Goal: Information Seeking & Learning: Learn about a topic

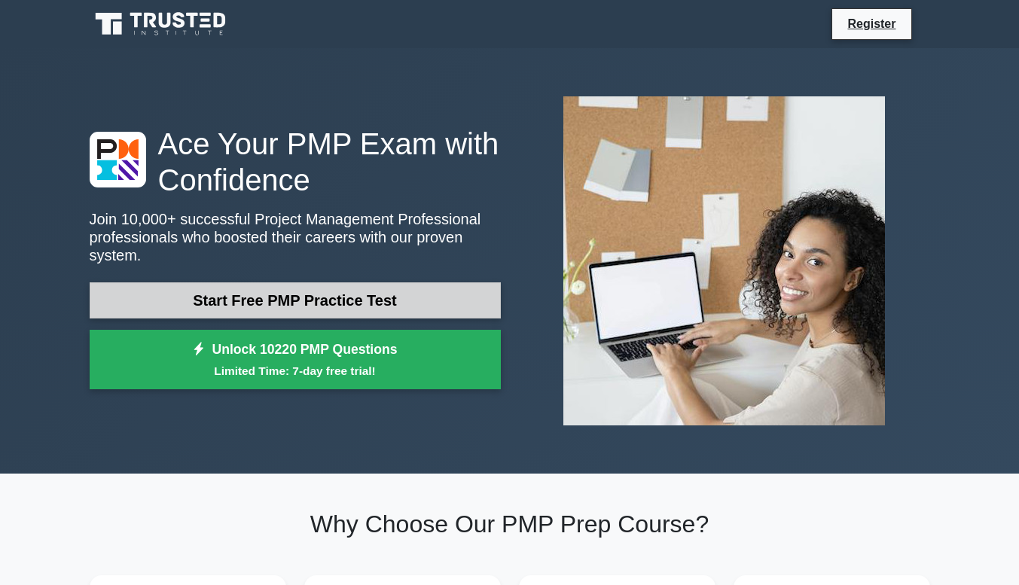
click at [398, 300] on link "Start Free PMP Practice Test" at bounding box center [295, 300] width 411 height 36
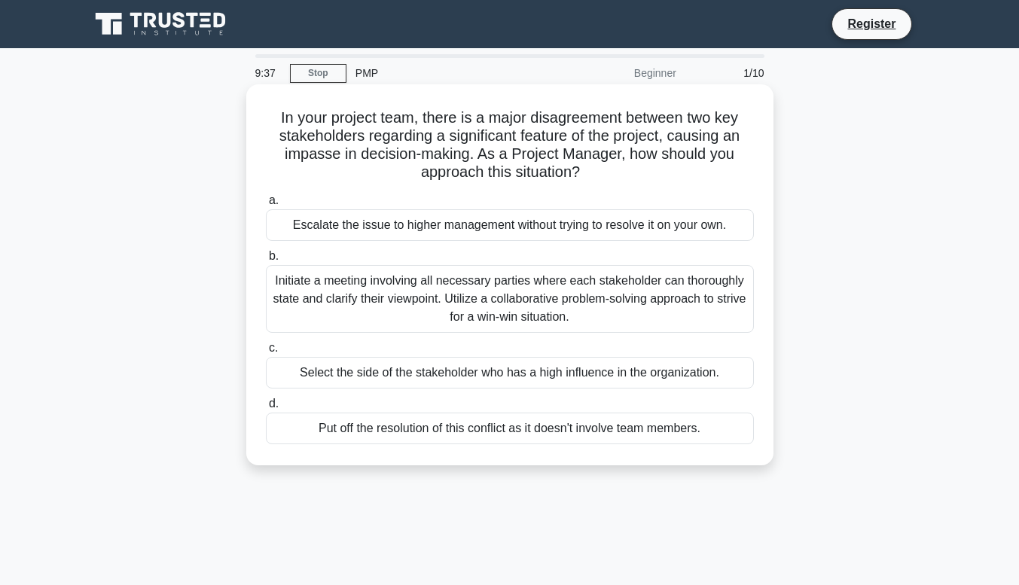
click at [458, 298] on div "Initiate a meeting involving all necessary parties where each stakeholder can t…" at bounding box center [510, 299] width 488 height 68
click at [266, 261] on input "b. Initiate a meeting involving all necessary parties where each stakeholder ca…" at bounding box center [266, 257] width 0 height 10
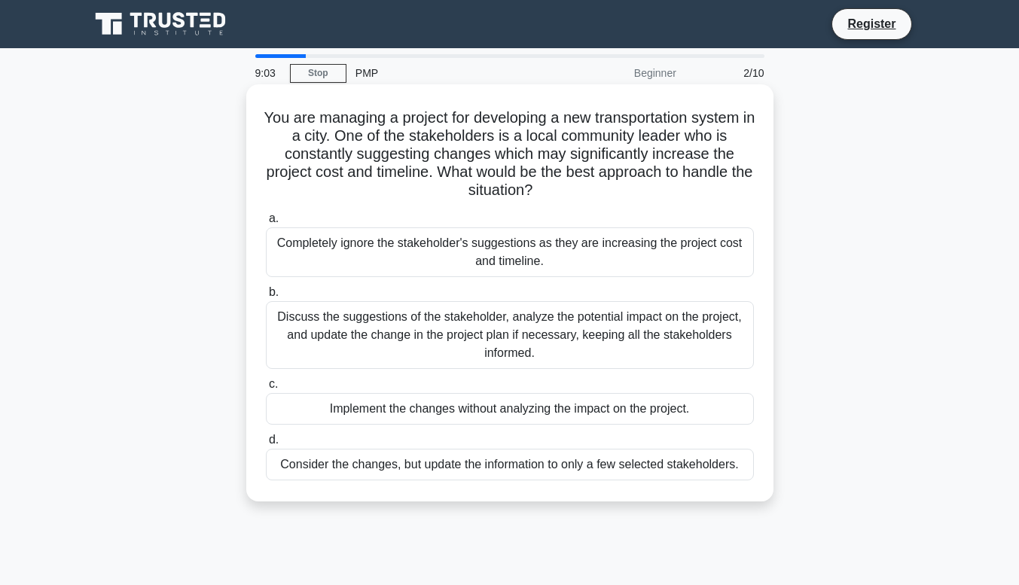
click at [401, 318] on div "Discuss the suggestions of the stakeholder, analyze the potential impact on the…" at bounding box center [510, 335] width 488 height 68
click at [266, 297] on input "b. Discuss the suggestions of the stakeholder, analyze the potential impact on …" at bounding box center [266, 293] width 0 height 10
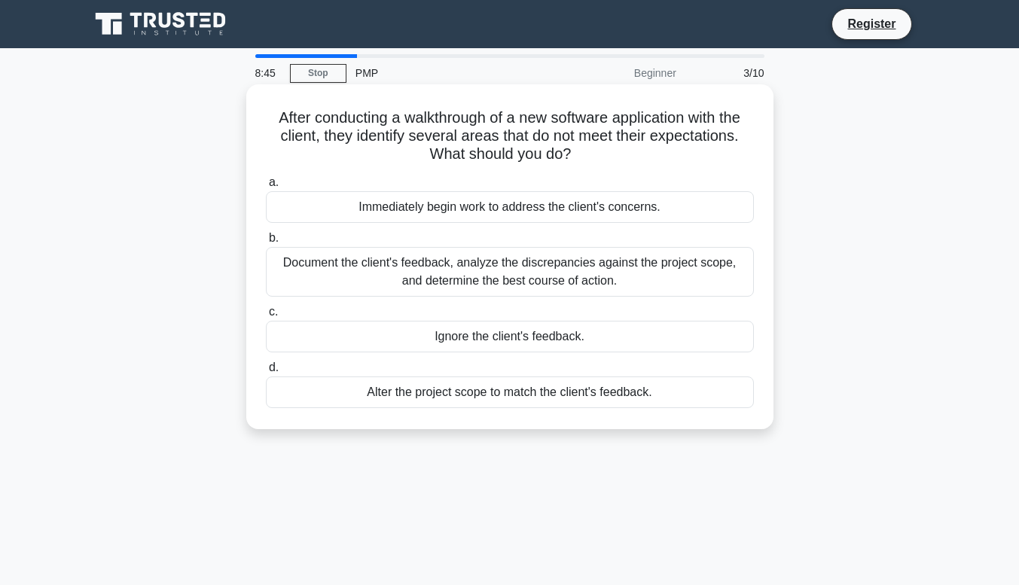
click at [551, 285] on div "Document the client's feedback, analyze the discrepancies against the project s…" at bounding box center [510, 272] width 488 height 50
click at [266, 243] on input "b. Document the client's feedback, analyze the discrepancies against the projec…" at bounding box center [266, 238] width 0 height 10
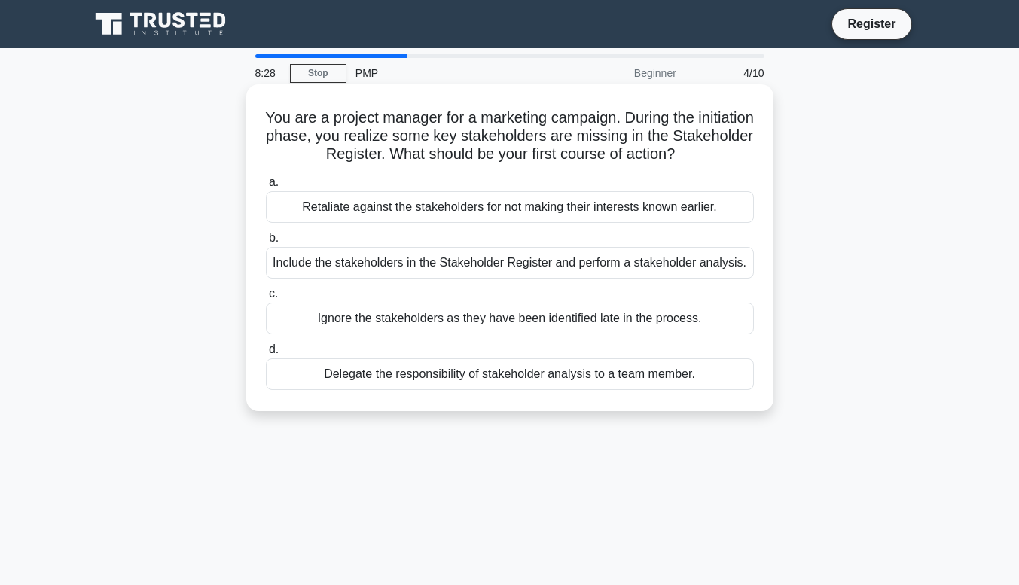
click at [551, 258] on div "Include the stakeholders in the Stakeholder Register and perform a stakeholder …" at bounding box center [510, 263] width 488 height 32
click at [266, 243] on input "b. Include the stakeholders in the Stakeholder Register and perform a stakehold…" at bounding box center [266, 238] width 0 height 10
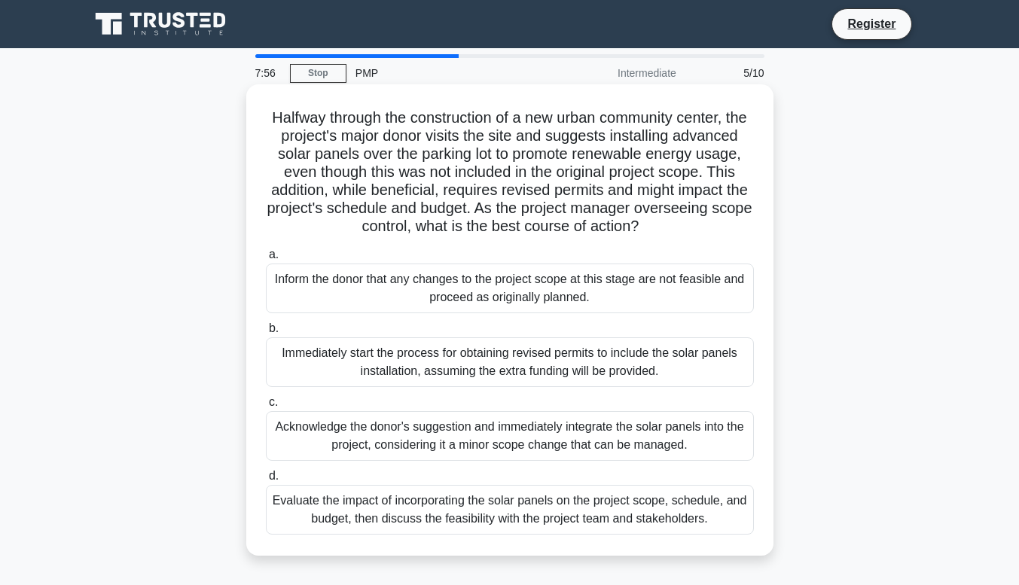
click at [457, 528] on div "Evaluate the impact of incorporating the solar panels on the project scope, sch…" at bounding box center [510, 510] width 488 height 50
click at [266, 481] on input "d. Evaluate the impact of incorporating the solar panels on the project scope, …" at bounding box center [266, 476] width 0 height 10
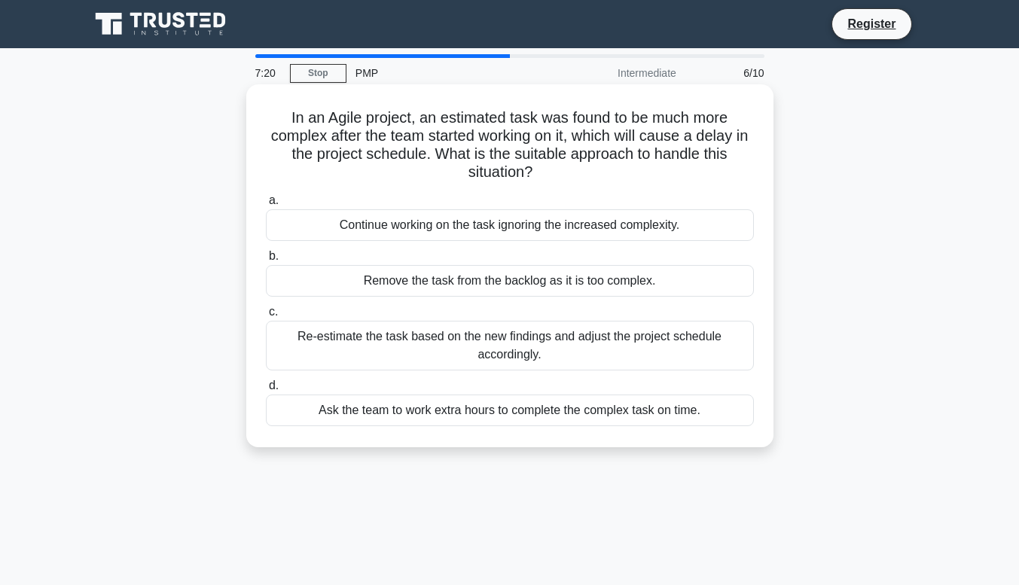
click at [495, 352] on div "Re-estimate the task based on the new findings and adjust the project schedule …" at bounding box center [510, 346] width 488 height 50
click at [266, 317] on input "c. Re-estimate the task based on the new findings and adjust the project schedu…" at bounding box center [266, 312] width 0 height 10
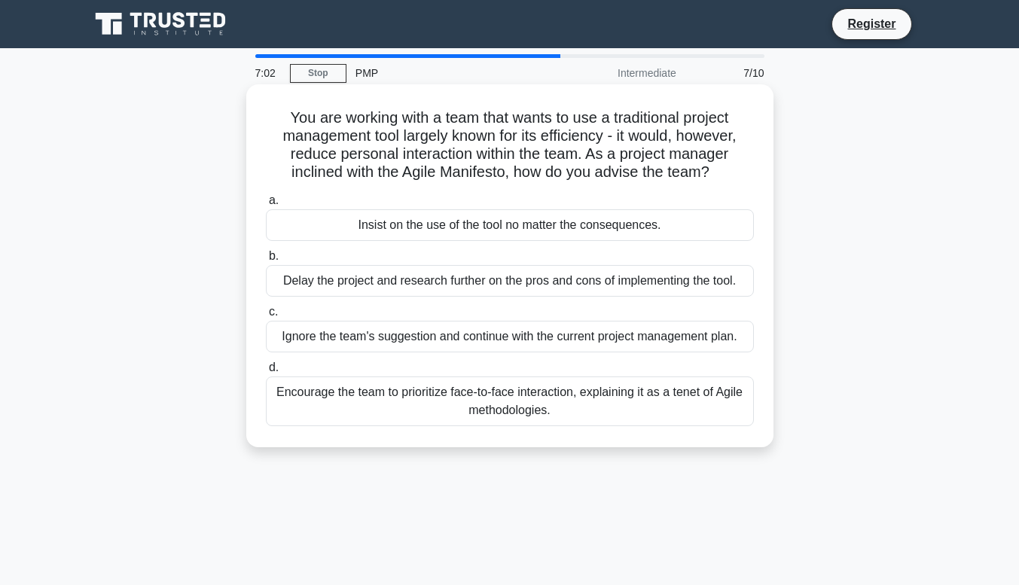
click at [555, 402] on div "Encourage the team to prioritize face-to-face interaction, explaining it as a t…" at bounding box center [510, 402] width 488 height 50
click at [266, 373] on input "d. Encourage the team to prioritize face-to-face interaction, explaining it as …" at bounding box center [266, 368] width 0 height 10
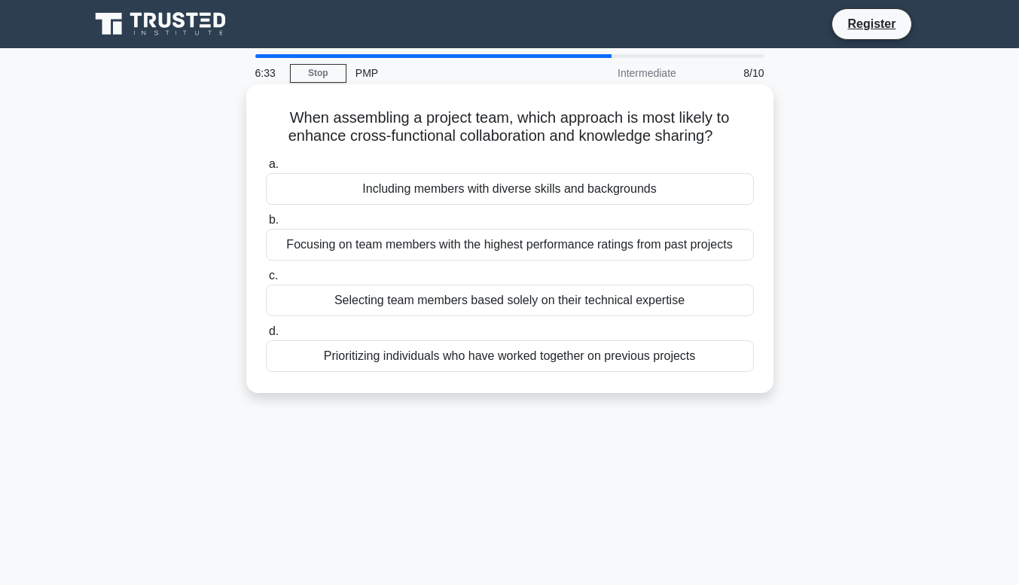
click at [620, 184] on div "Including members with diverse skills and backgrounds" at bounding box center [510, 189] width 488 height 32
click at [266, 169] on input "a. Including members with diverse skills and backgrounds" at bounding box center [266, 165] width 0 height 10
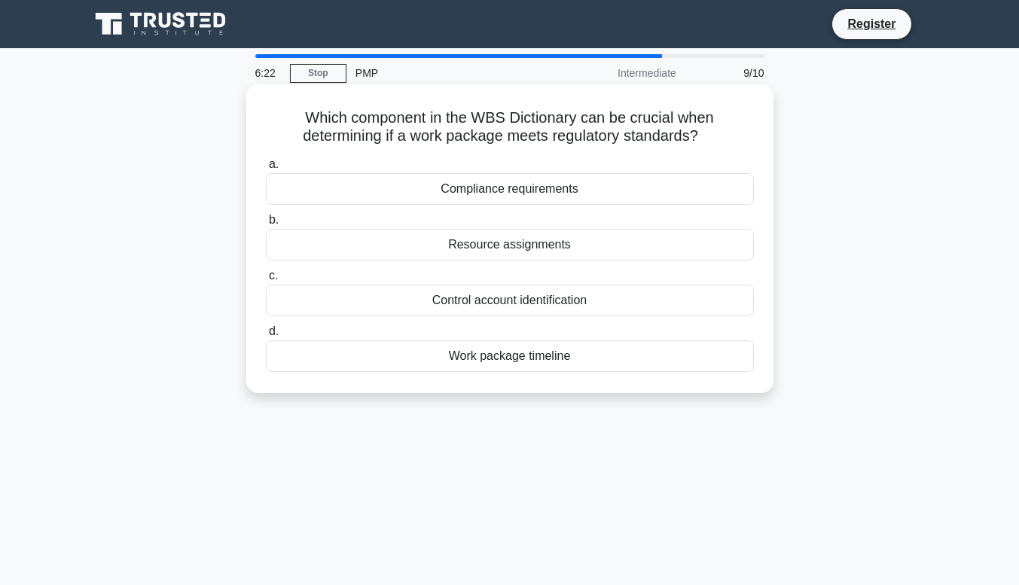
click at [554, 192] on div "Compliance requirements" at bounding box center [510, 189] width 488 height 32
click at [266, 169] on input "a. Compliance requirements" at bounding box center [266, 165] width 0 height 10
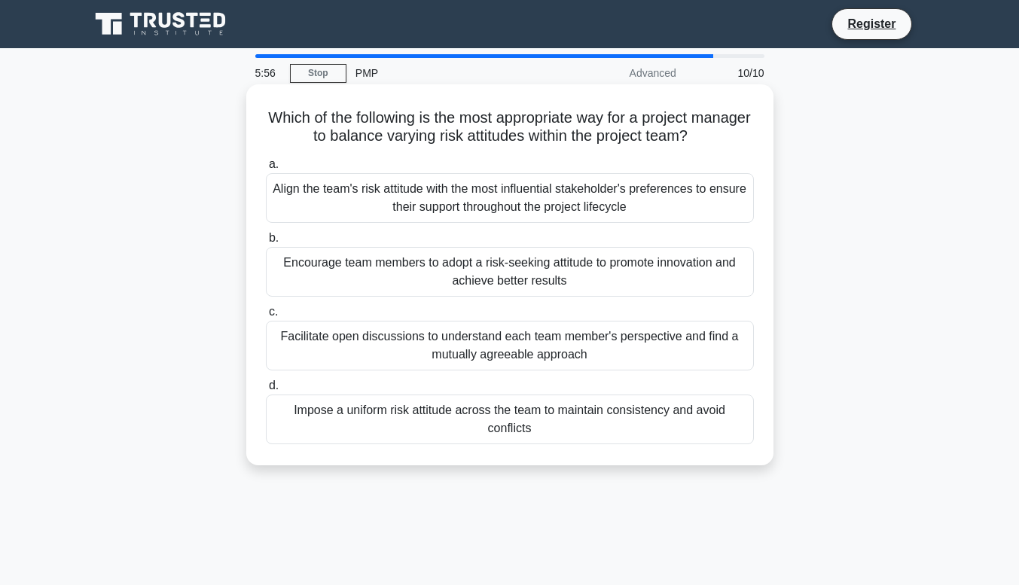
click at [513, 340] on div "Facilitate open discussions to understand each team member's perspective and fi…" at bounding box center [510, 346] width 488 height 50
click at [266, 317] on input "c. Facilitate open discussions to understand each team member's perspective and…" at bounding box center [266, 312] width 0 height 10
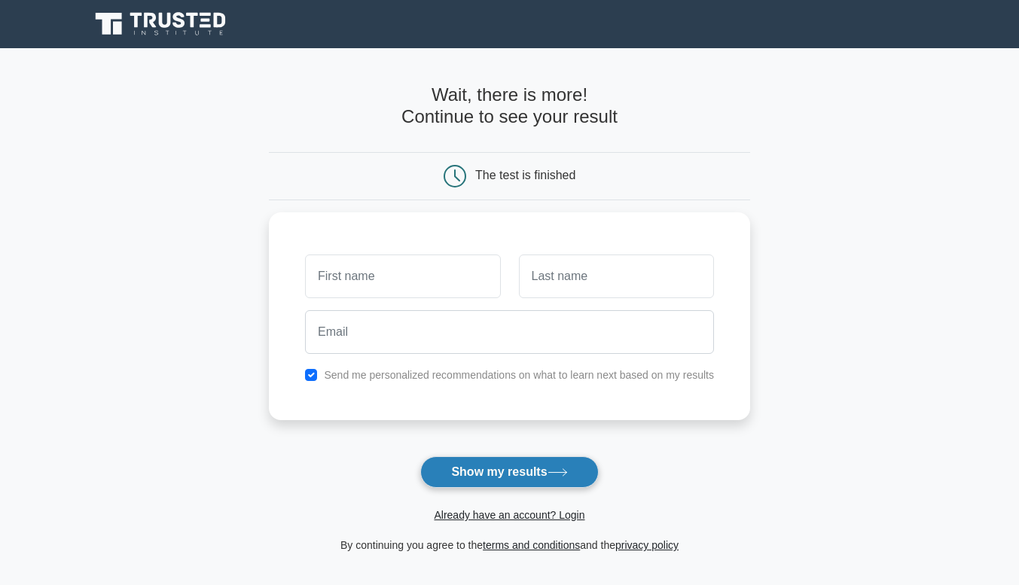
click at [522, 472] on button "Show my results" at bounding box center [509, 472] width 178 height 32
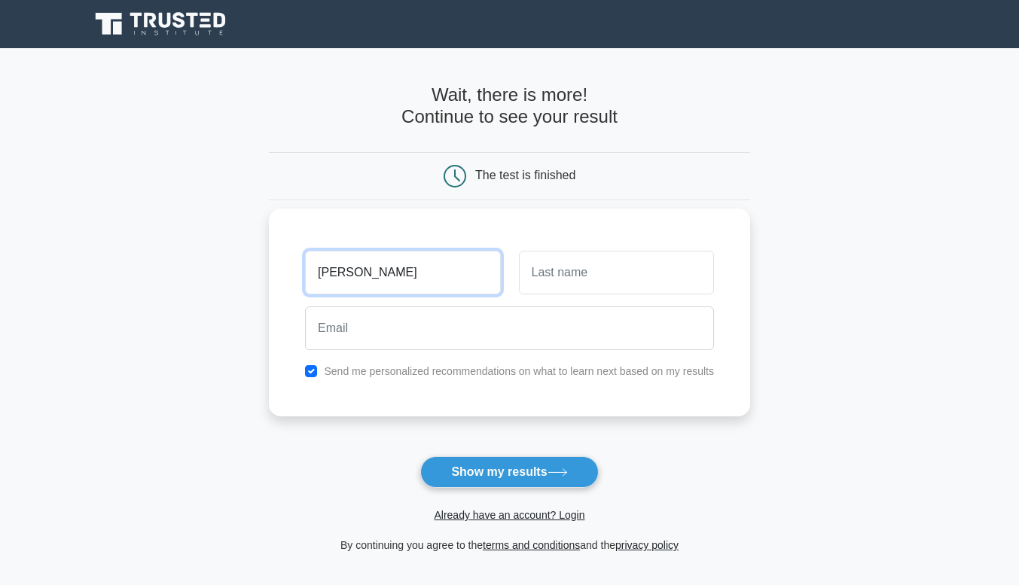
type input "[PERSON_NAME]"
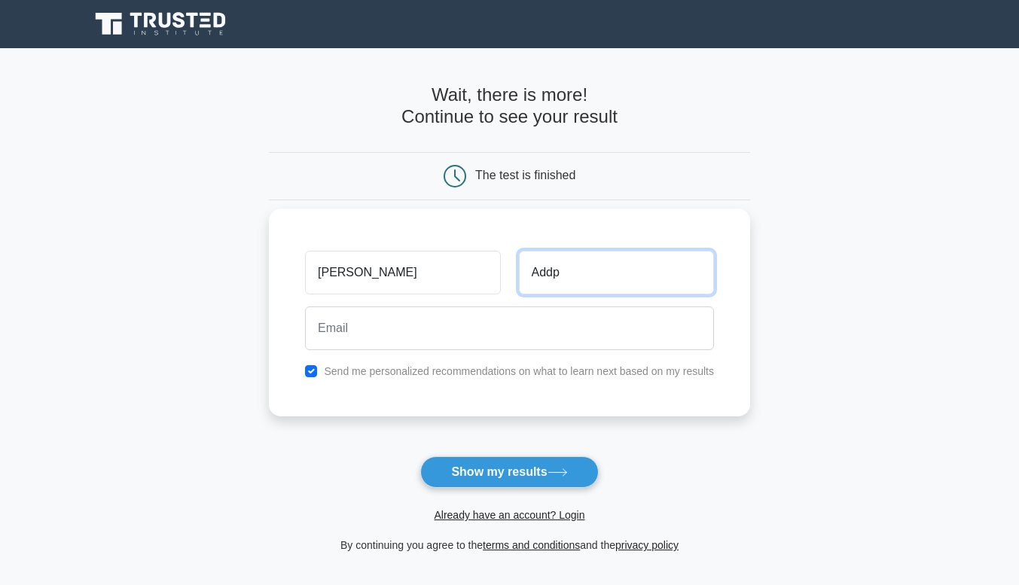
click at [643, 271] on input "Addp" at bounding box center [616, 273] width 195 height 44
type input "Addo"
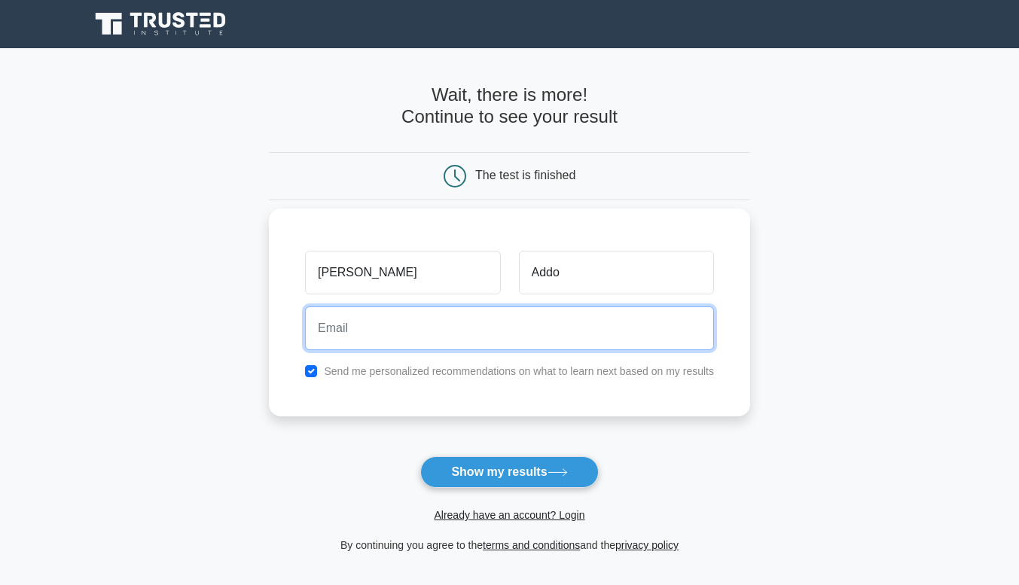
click at [615, 333] on input "email" at bounding box center [509, 329] width 409 height 44
type input "[EMAIL_ADDRESS][DOMAIN_NAME]"
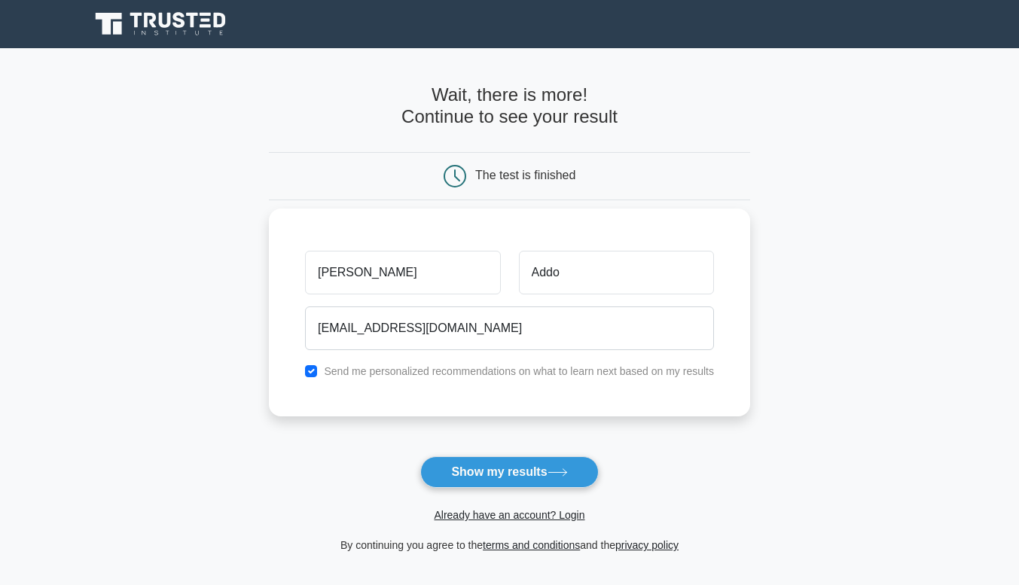
click at [545, 373] on label "Send me personalized recommendations on what to learn next based on my results" at bounding box center [519, 371] width 390 height 12
click at [310, 375] on input "checkbox" at bounding box center [311, 371] width 12 height 12
checkbox input "false"
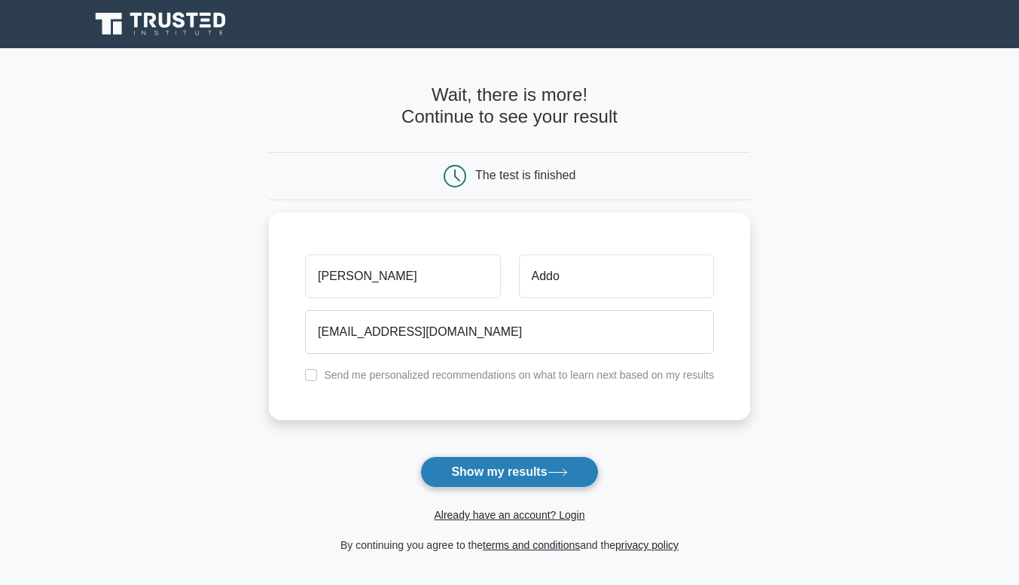
click at [466, 466] on button "Show my results" at bounding box center [509, 472] width 178 height 32
